Goal: Information Seeking & Learning: Learn about a topic

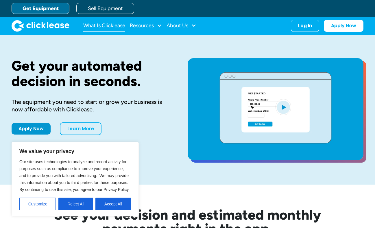
click at [118, 30] on link "What Is Clicklease" at bounding box center [104, 26] width 42 height 12
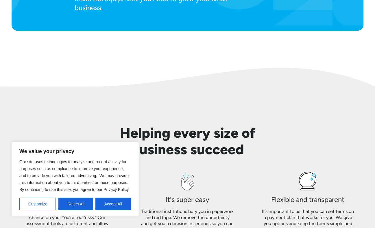
scroll to position [421, 0]
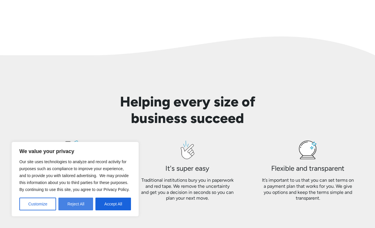
click at [83, 206] on button "Reject All" at bounding box center [75, 203] width 35 height 13
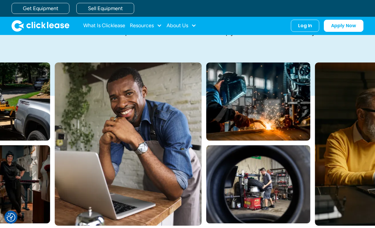
scroll to position [0, 0]
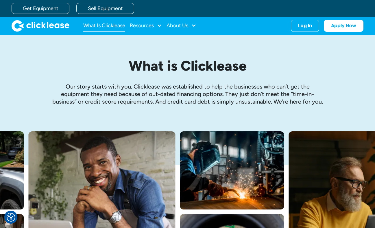
click at [107, 27] on link "What Is Clicklease" at bounding box center [104, 26] width 42 height 12
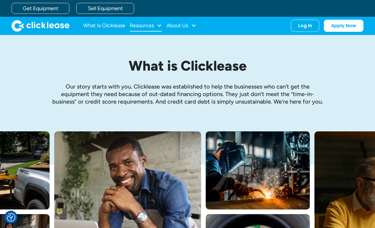
click at [147, 28] on div "Resources" at bounding box center [146, 26] width 32 height 12
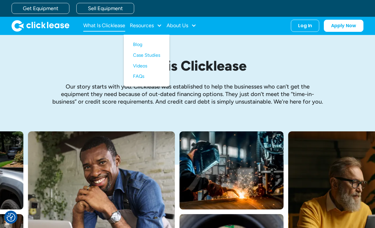
click at [97, 26] on link "What Is Clicklease" at bounding box center [104, 26] width 42 height 12
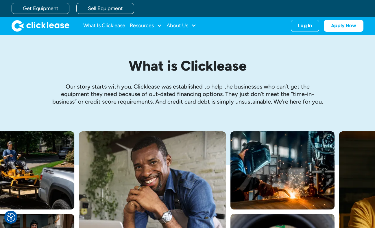
click at [48, 28] on img "home" at bounding box center [41, 26] width 58 height 12
